Goal: Transaction & Acquisition: Obtain resource

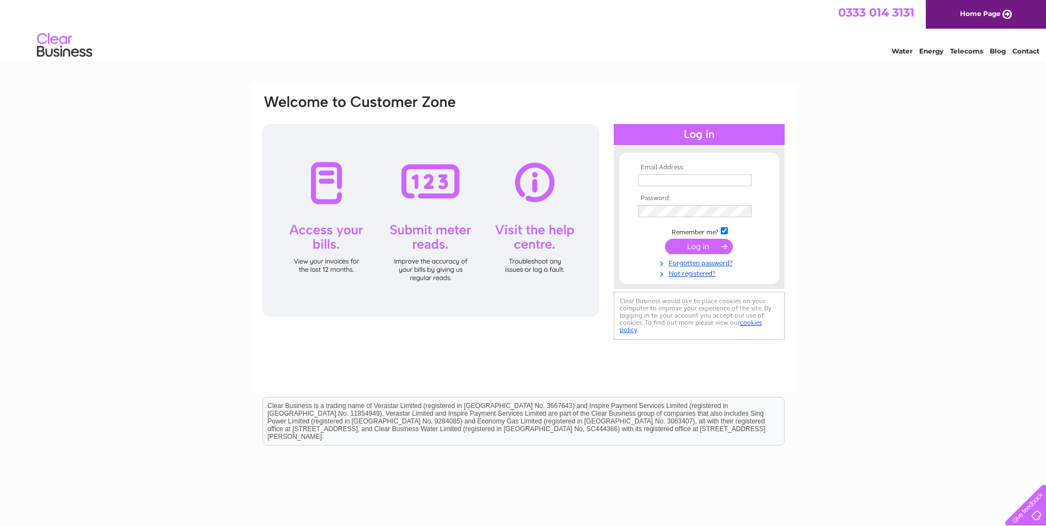
type input "[EMAIL_ADDRESS][DOMAIN_NAME]"
click at [690, 244] on input "submit" at bounding box center [699, 246] width 68 height 15
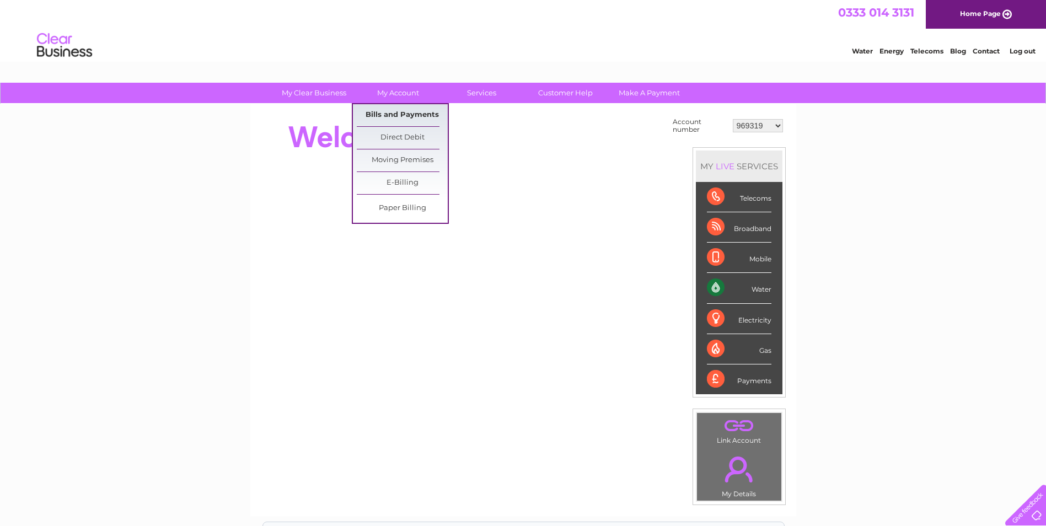
click at [398, 111] on link "Bills and Payments" at bounding box center [402, 115] width 91 height 22
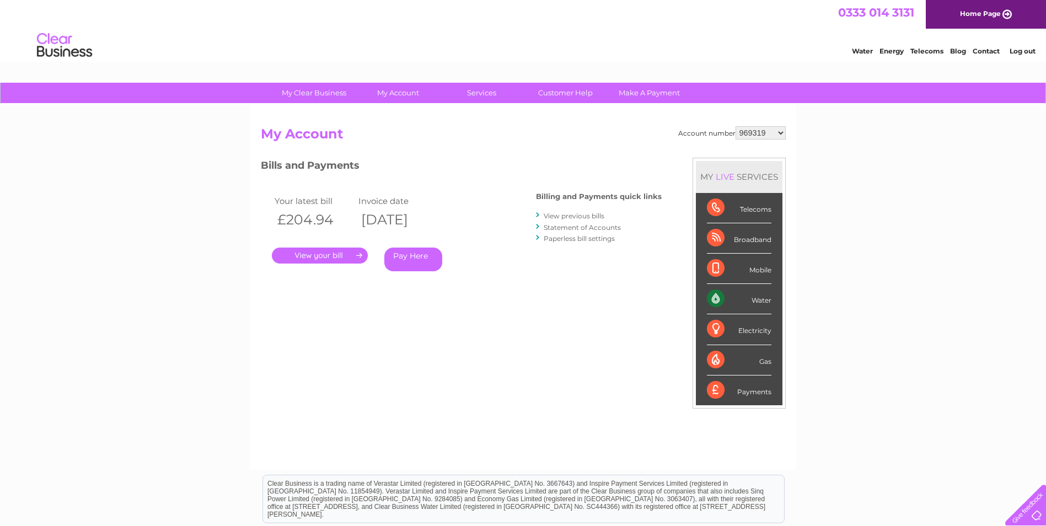
click at [320, 255] on link "." at bounding box center [320, 256] width 96 height 16
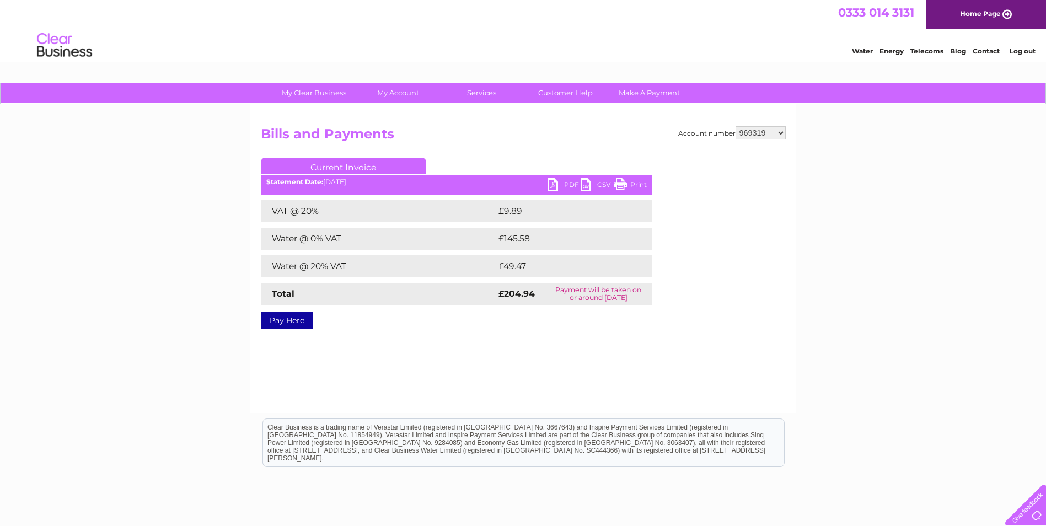
click at [557, 184] on link "PDF" at bounding box center [564, 186] width 33 height 16
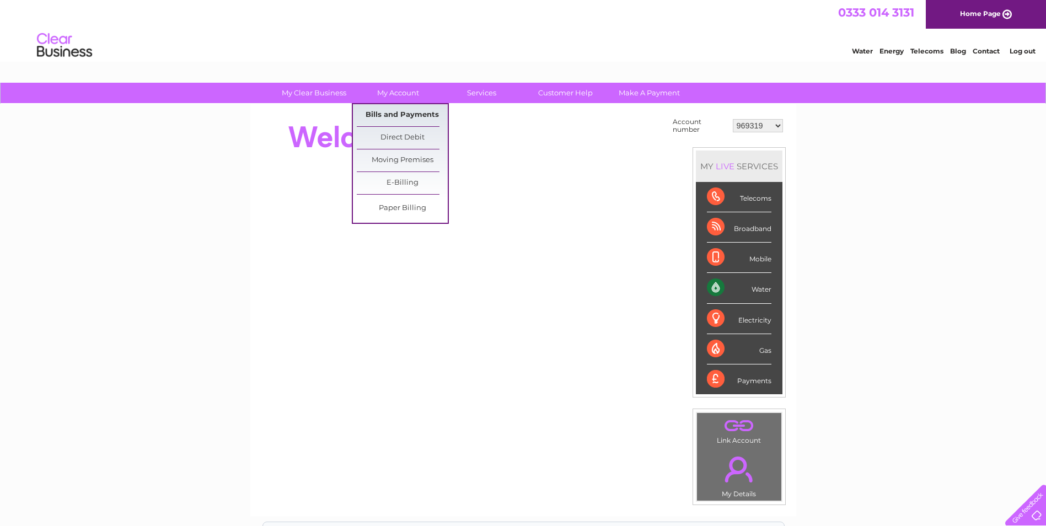
click at [386, 115] on link "Bills and Payments" at bounding box center [402, 115] width 91 height 22
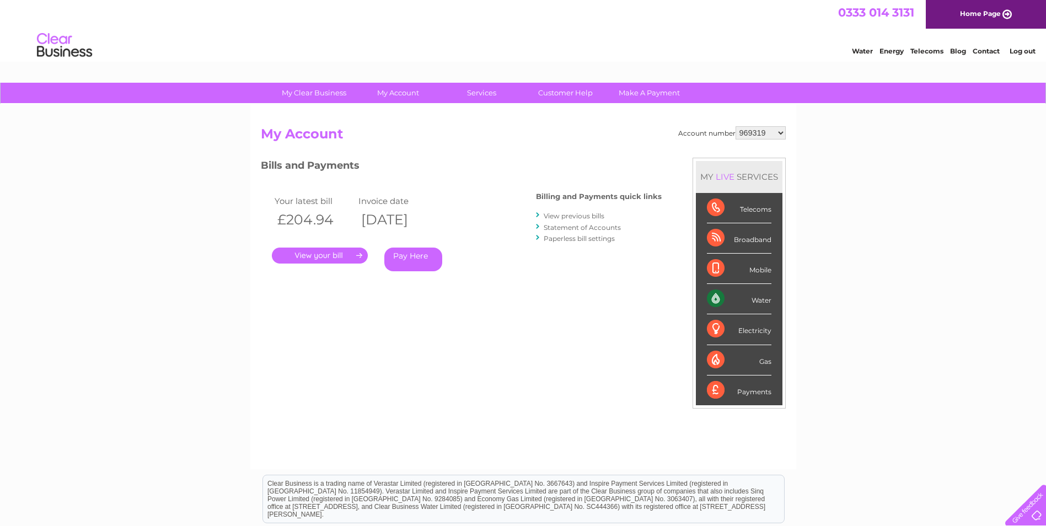
click at [774, 130] on select "969319 30264166" at bounding box center [761, 132] width 50 height 13
select select "30264166"
click at [736, 126] on select "969319 30264166" at bounding box center [761, 132] width 50 height 13
click at [325, 257] on link "." at bounding box center [320, 256] width 96 height 16
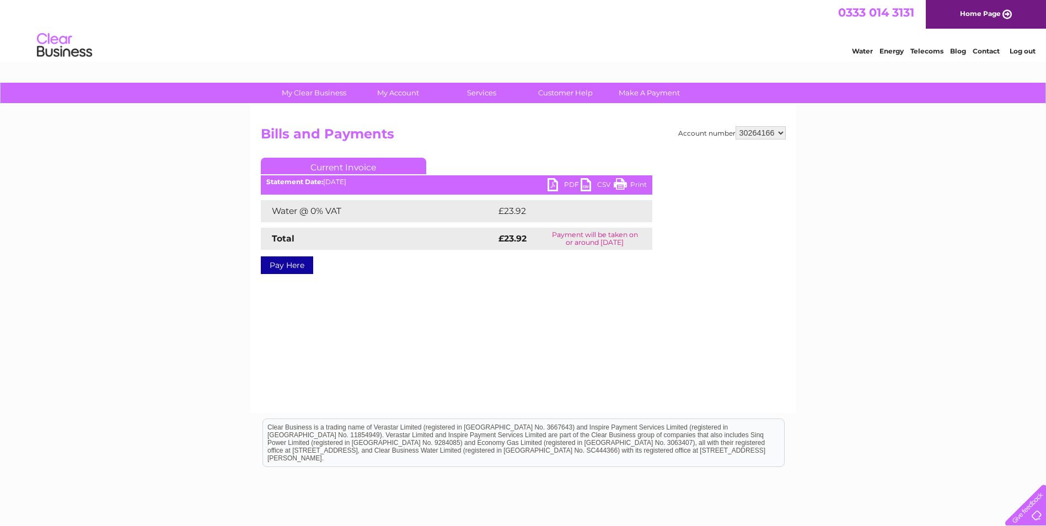
click at [568, 185] on link "PDF" at bounding box center [564, 186] width 33 height 16
